Goal: Information Seeking & Learning: Check status

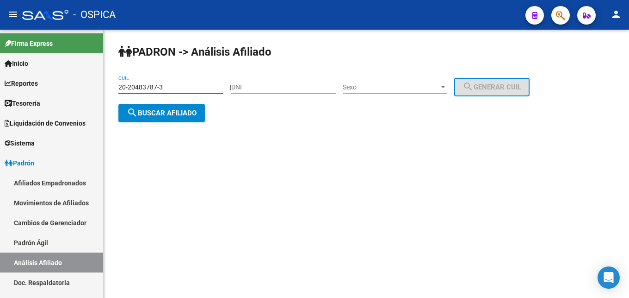
type input "20-20483787-3"
click at [168, 114] on span "search Buscar afiliado" at bounding box center [162, 113] width 70 height 8
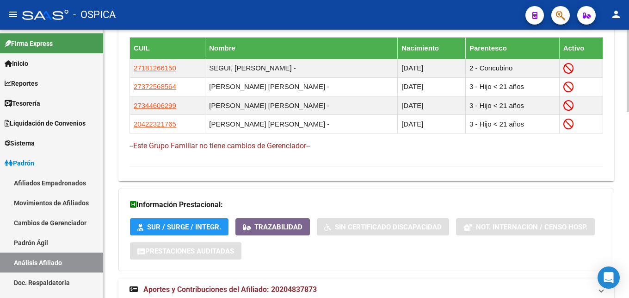
scroll to position [602, 0]
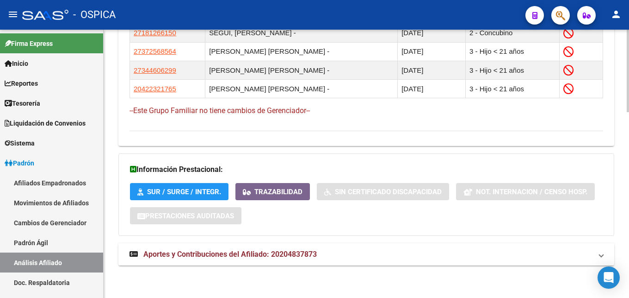
click at [254, 256] on span "Aportes y Contribuciones del Afiliado: 20204837873" at bounding box center [230, 253] width 174 height 9
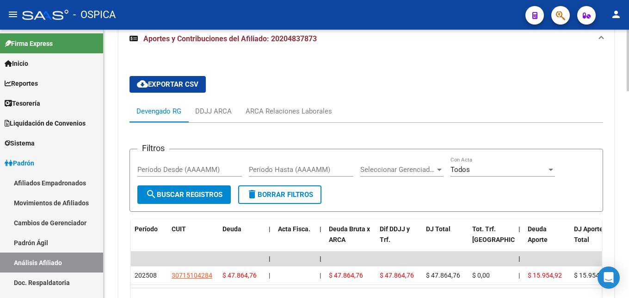
scroll to position [838, 0]
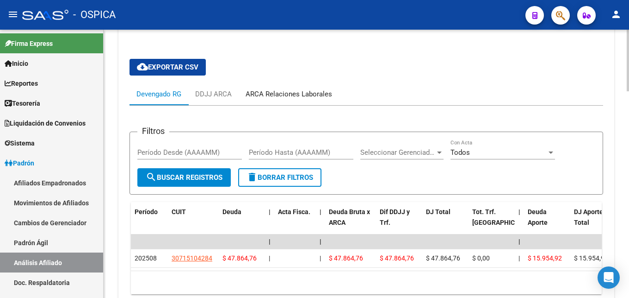
click at [301, 103] on div "ARCA Relaciones Laborales" at bounding box center [289, 94] width 100 height 22
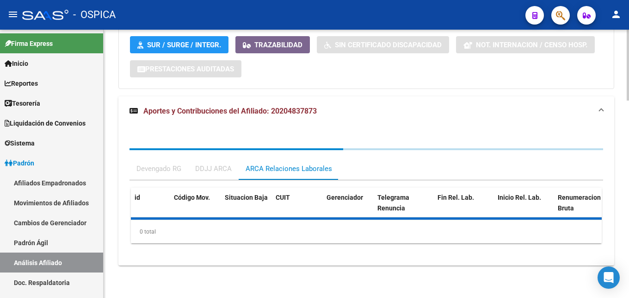
click at [300, 53] on button "Trazabilidad" at bounding box center [273, 44] width 75 height 17
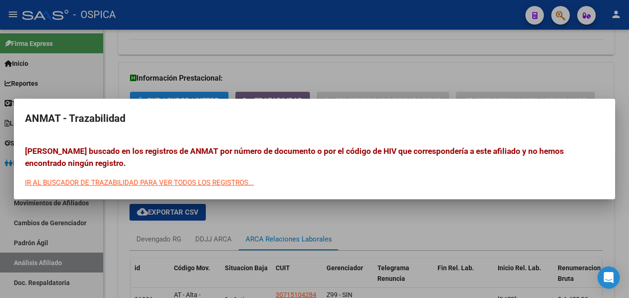
click at [345, 67] on div at bounding box center [314, 149] width 629 height 298
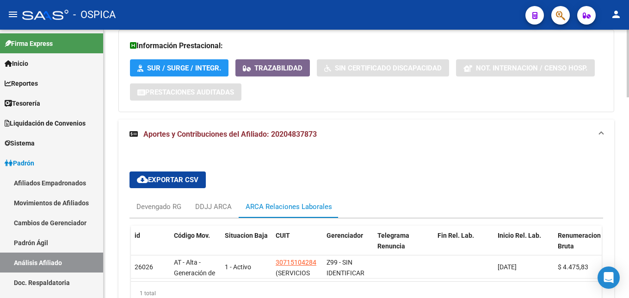
scroll to position [787, 0]
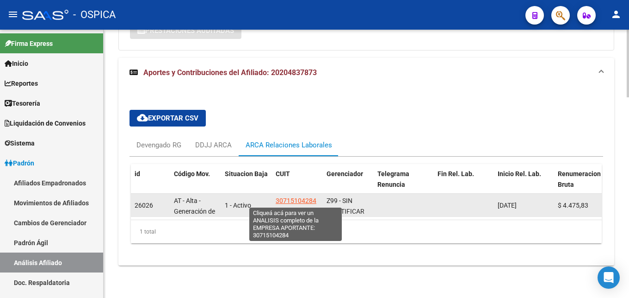
click at [297, 201] on span "30715104284" at bounding box center [296, 200] width 41 height 7
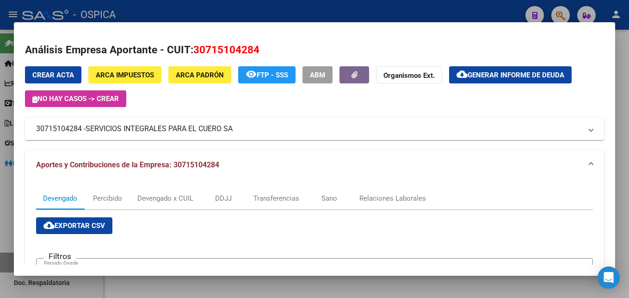
click at [277, 12] on div at bounding box center [314, 149] width 629 height 298
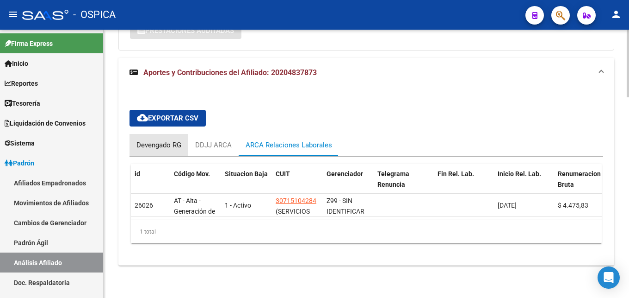
click at [177, 140] on div "Devengado RG" at bounding box center [159, 145] width 45 height 10
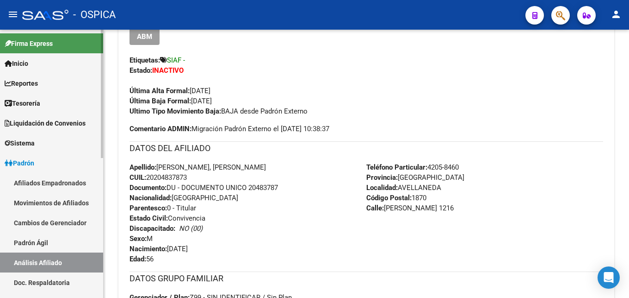
scroll to position [221, 0]
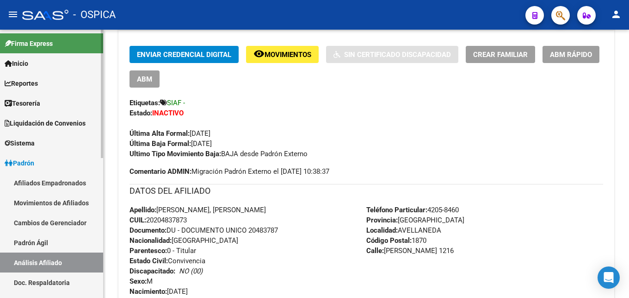
click at [26, 236] on link "Padrón Ágil" at bounding box center [51, 242] width 103 height 20
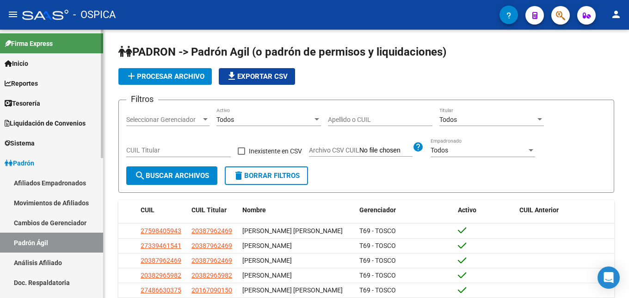
click at [81, 260] on link "Análisis Afiliado" at bounding box center [51, 262] width 103 height 20
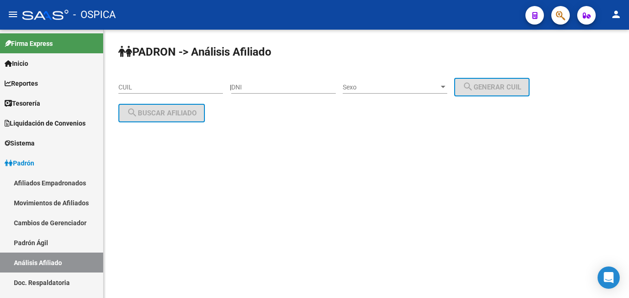
click at [143, 89] on input "CUIL" at bounding box center [170, 87] width 105 height 8
paste input "20-24367147-8"
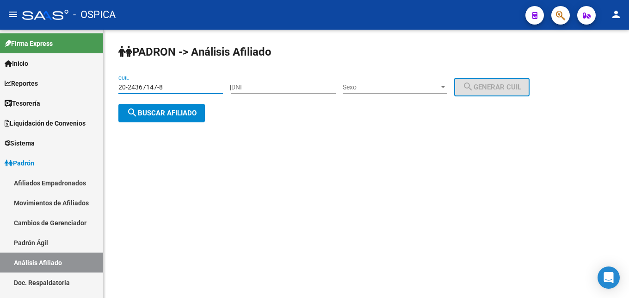
type input "20-24367147-8"
click at [164, 117] on span "search Buscar afiliado" at bounding box center [162, 113] width 70 height 8
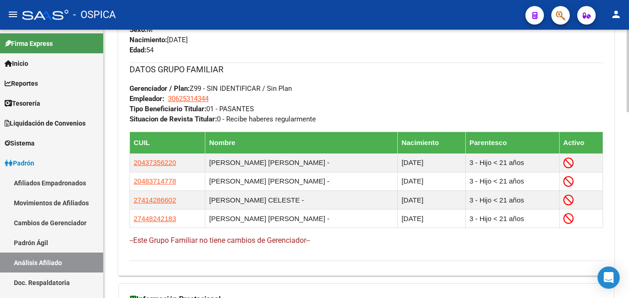
scroll to position [602, 0]
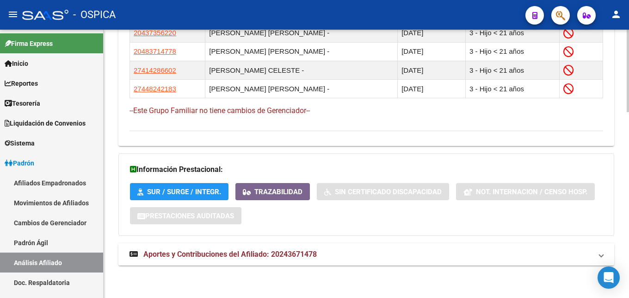
click at [278, 249] on strong "Aportes y Contribuciones del Afiliado: 20243671478" at bounding box center [223, 254] width 187 height 10
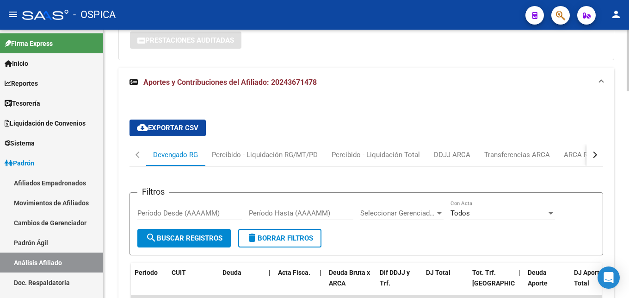
scroll to position [798, 0]
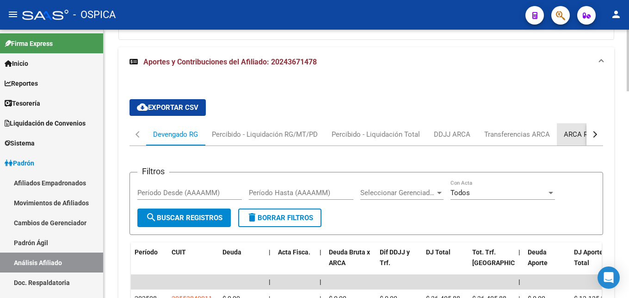
click at [575, 133] on div "ARCA Relaciones Laborales" at bounding box center [607, 134] width 87 height 10
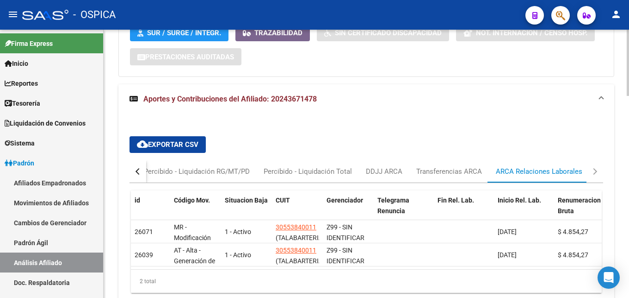
scroll to position [818, 0]
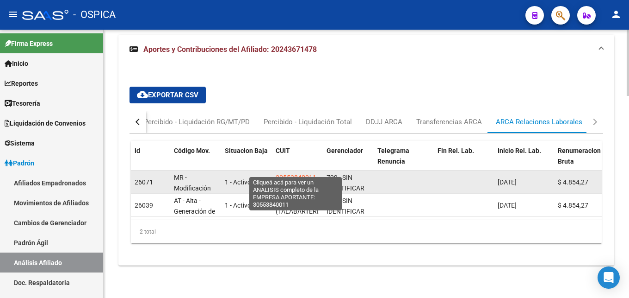
click at [312, 174] on span "30553840011" at bounding box center [296, 177] width 41 height 7
type textarea "30553840011"
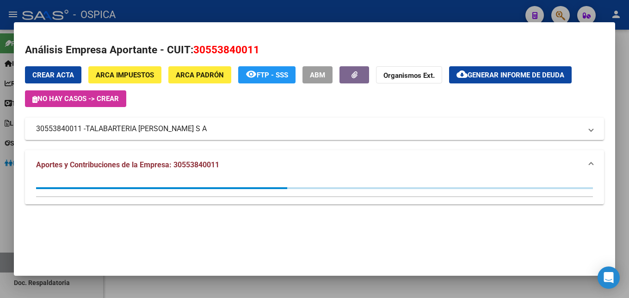
click at [263, 25] on mat-dialog-container "Análisis Empresa Aportante - CUIT: 30553840011 Crear Acta ARCA Impuestos ARCA P…" at bounding box center [315, 148] width 602 height 253
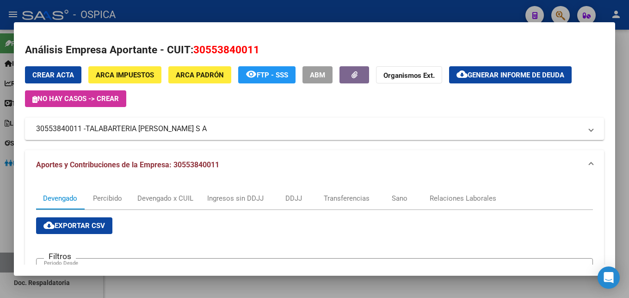
click at [264, 19] on div at bounding box center [314, 149] width 629 height 298
